Goal: Find specific page/section: Find specific page/section

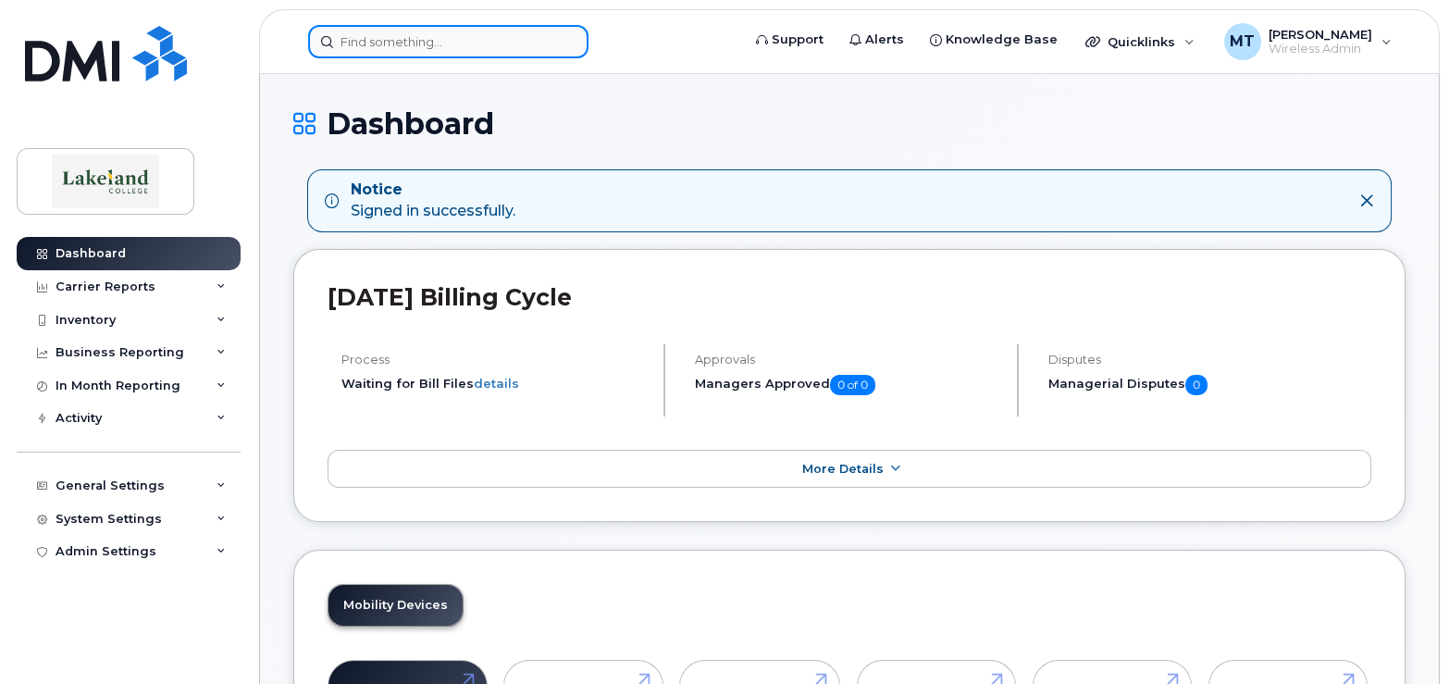
click at [352, 43] on input at bounding box center [448, 41] width 280 height 33
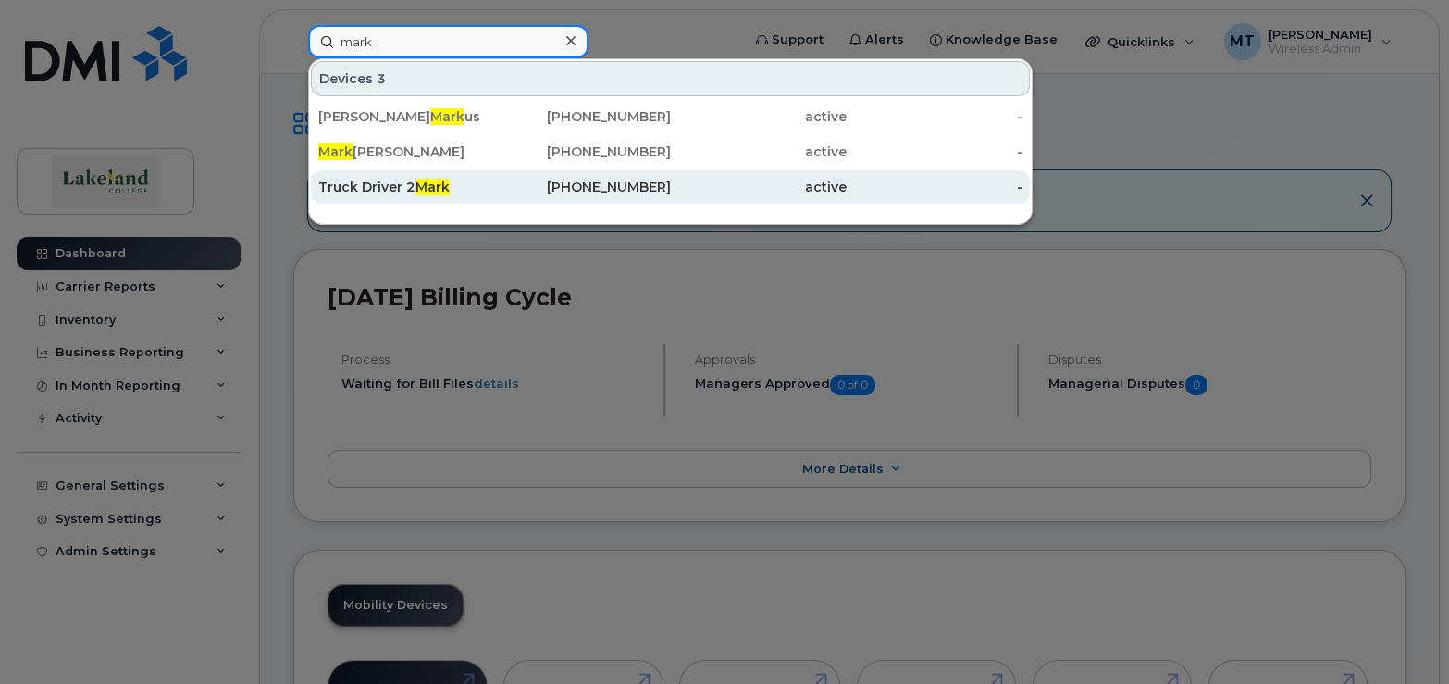
type input "mark"
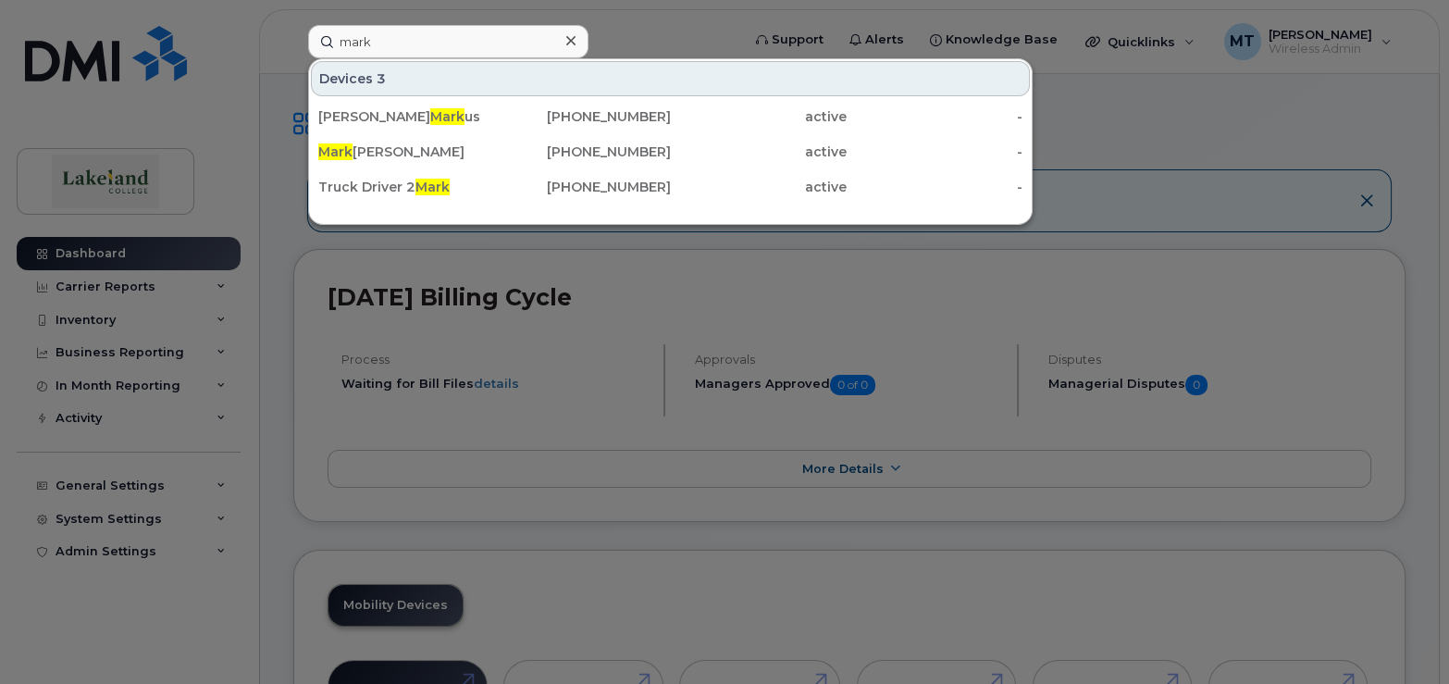
drag, startPoint x: 413, startPoint y: 181, endPoint x: 458, endPoint y: 204, distance: 50.9
click at [413, 181] on div "Truck Driver 2 Mark" at bounding box center [406, 187] width 176 height 19
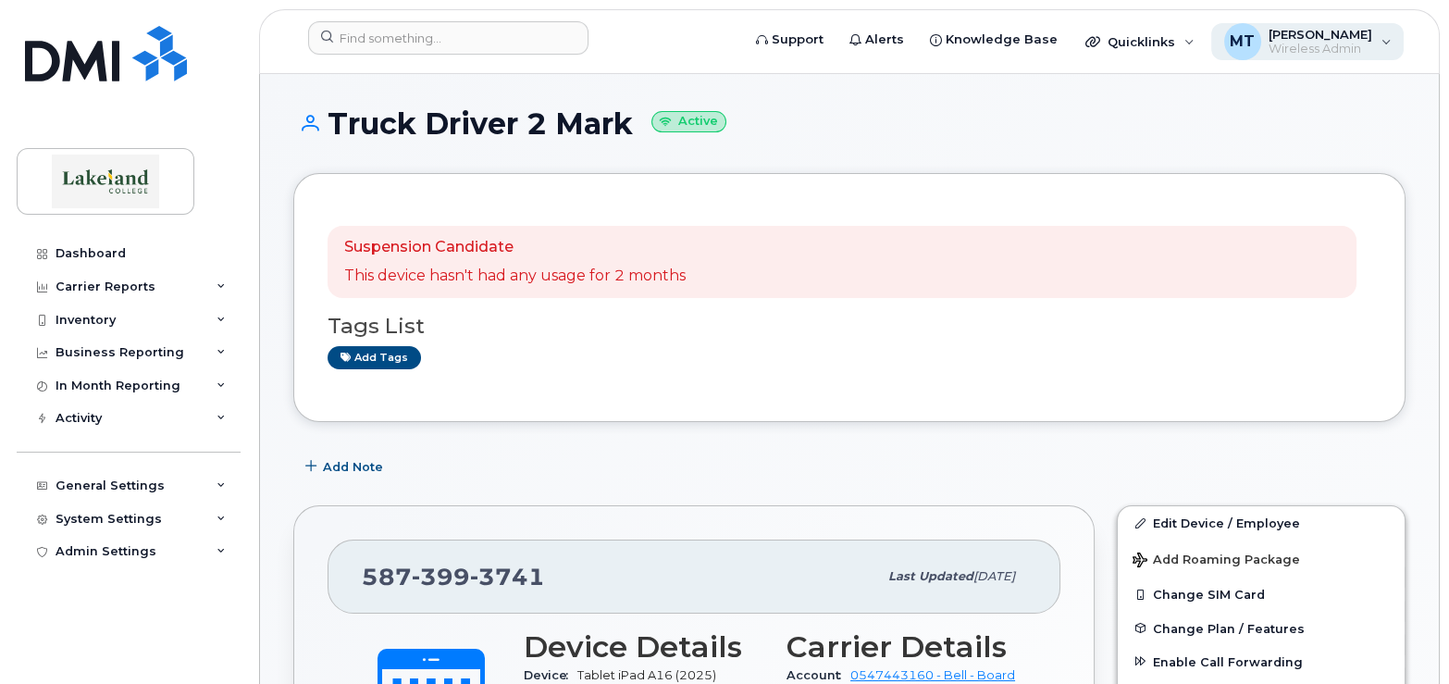
click at [1278, 45] on span "Wireless Admin" at bounding box center [1320, 49] width 104 height 15
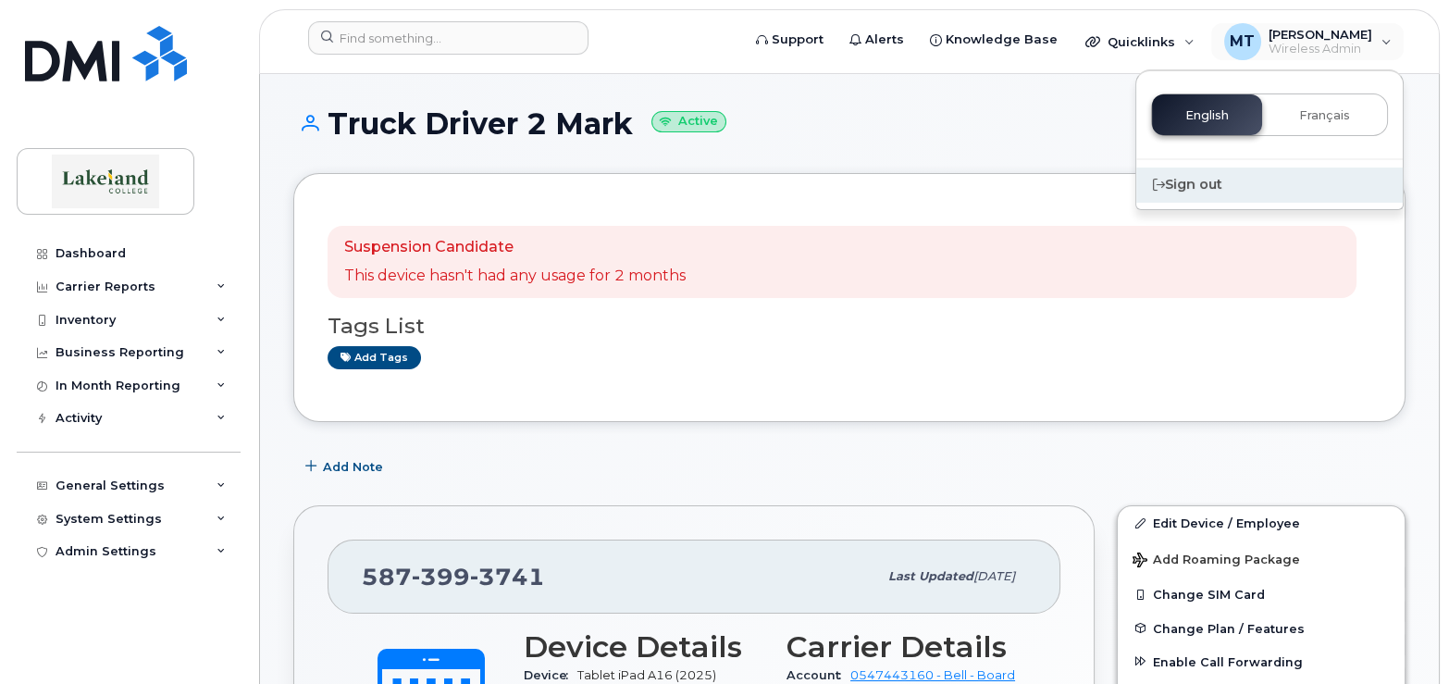
click at [1211, 182] on div "Sign out" at bounding box center [1269, 184] width 266 height 34
